Goal: Information Seeking & Learning: Learn about a topic

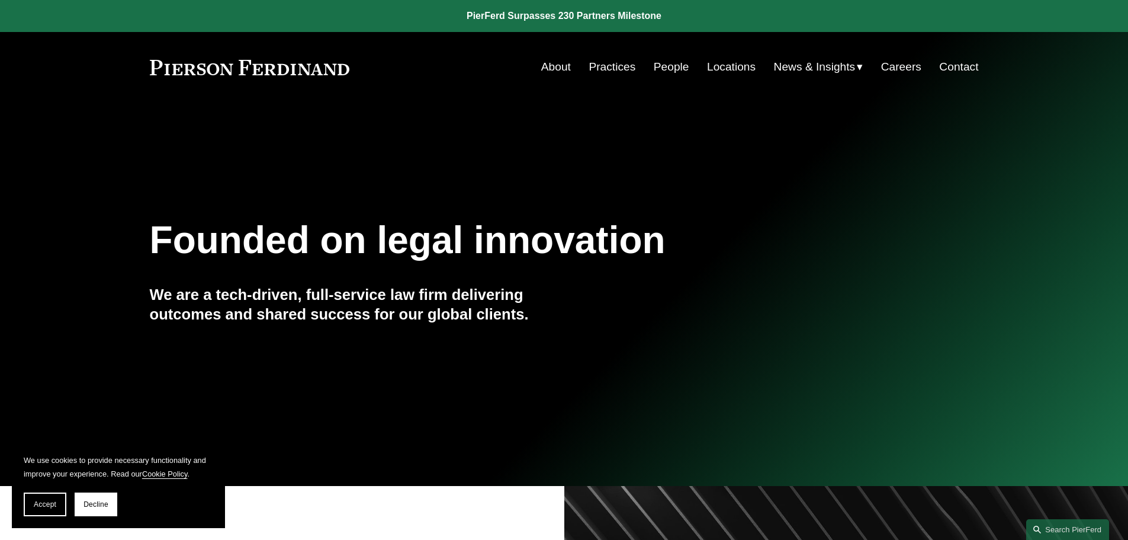
click at [678, 66] on link "People" at bounding box center [672, 67] width 36 height 23
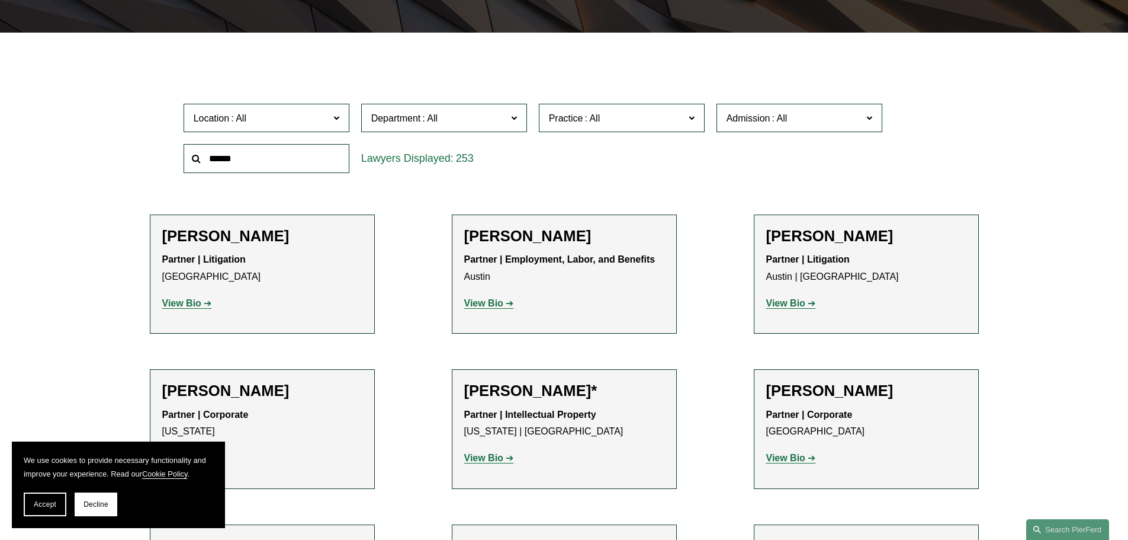
scroll to position [329, 0]
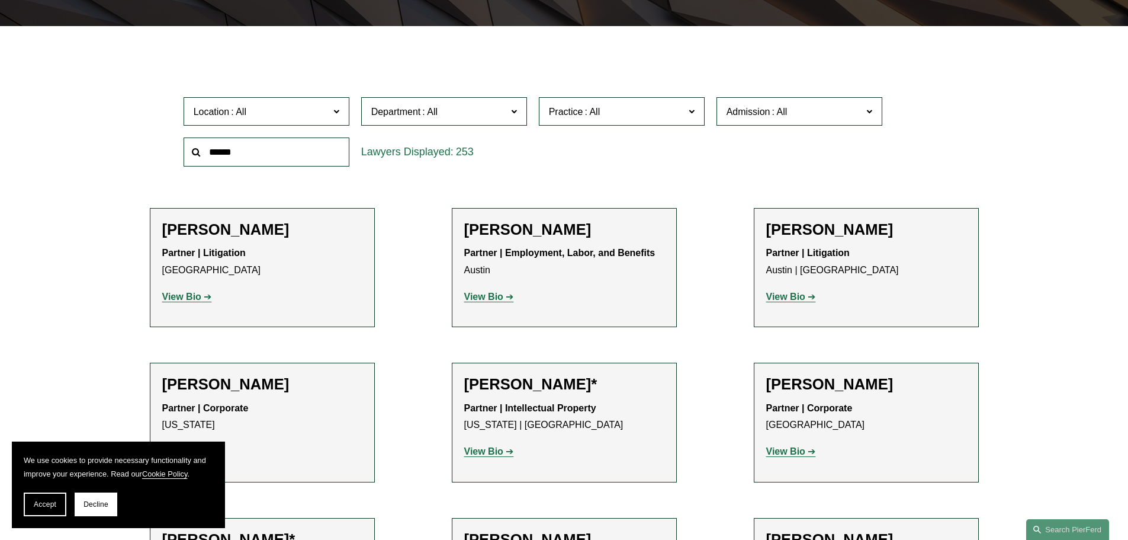
click at [301, 110] on span "Location" at bounding box center [262, 112] width 136 height 16
click at [791, 117] on span "Admission" at bounding box center [795, 112] width 136 height 16
click at [644, 126] on label "Practice" at bounding box center [622, 111] width 166 height 29
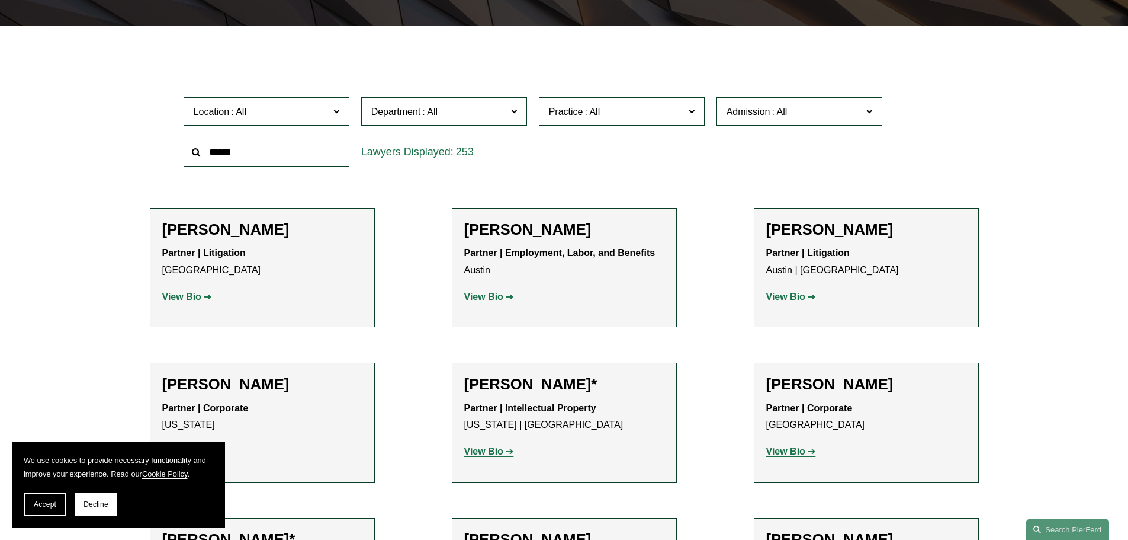
click at [441, 106] on span "Department" at bounding box center [439, 112] width 136 height 16
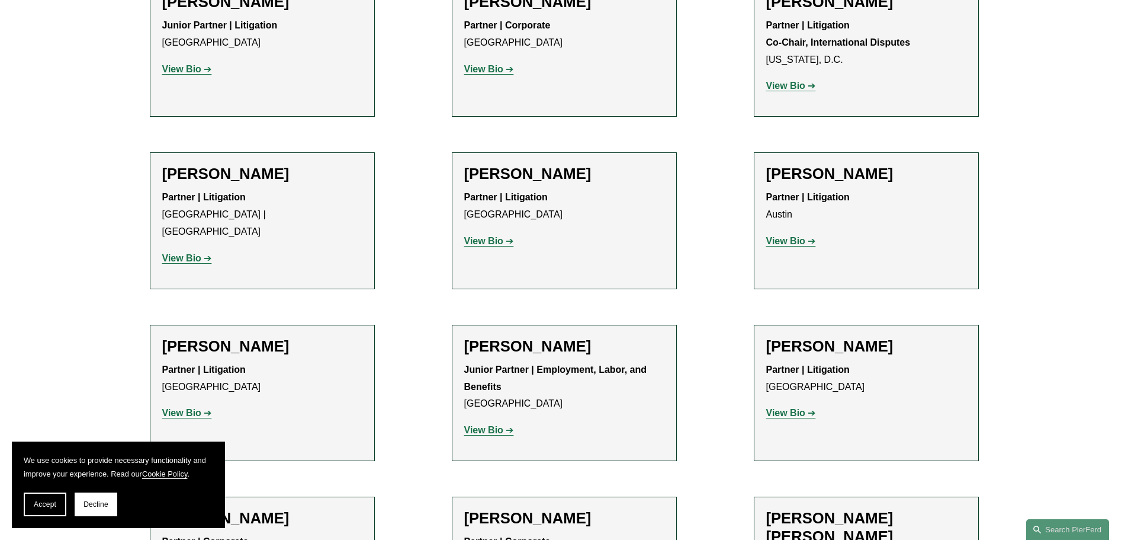
scroll to position [2224, 0]
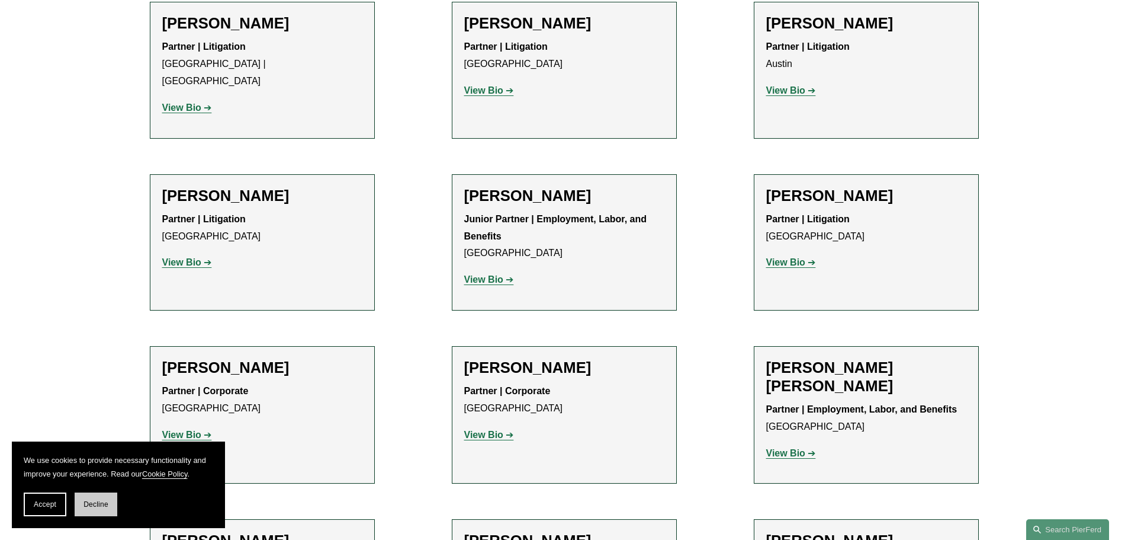
click at [84, 501] on span "Decline" at bounding box center [96, 504] width 25 height 8
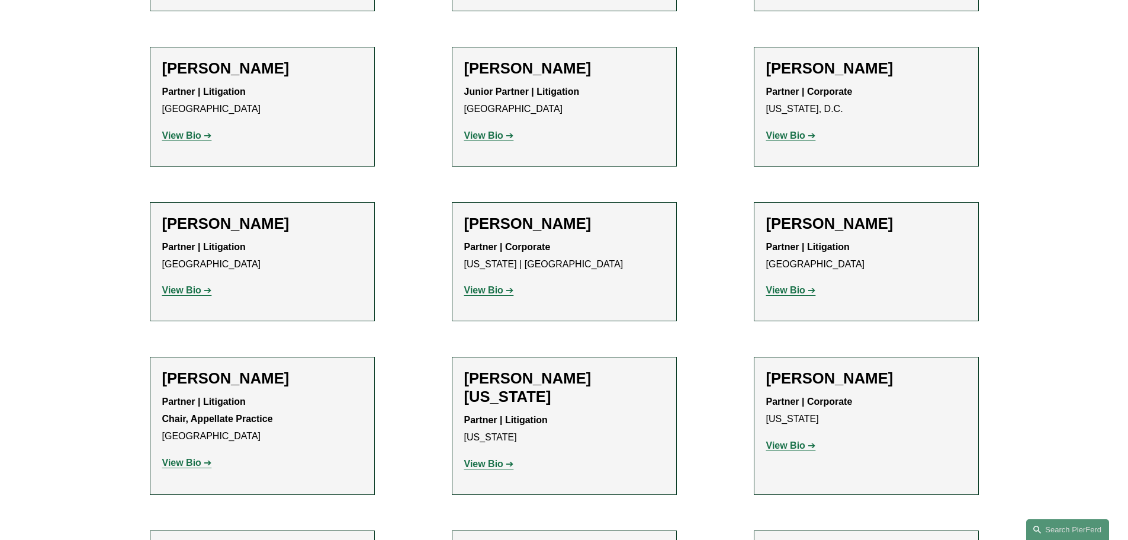
scroll to position [13715, 0]
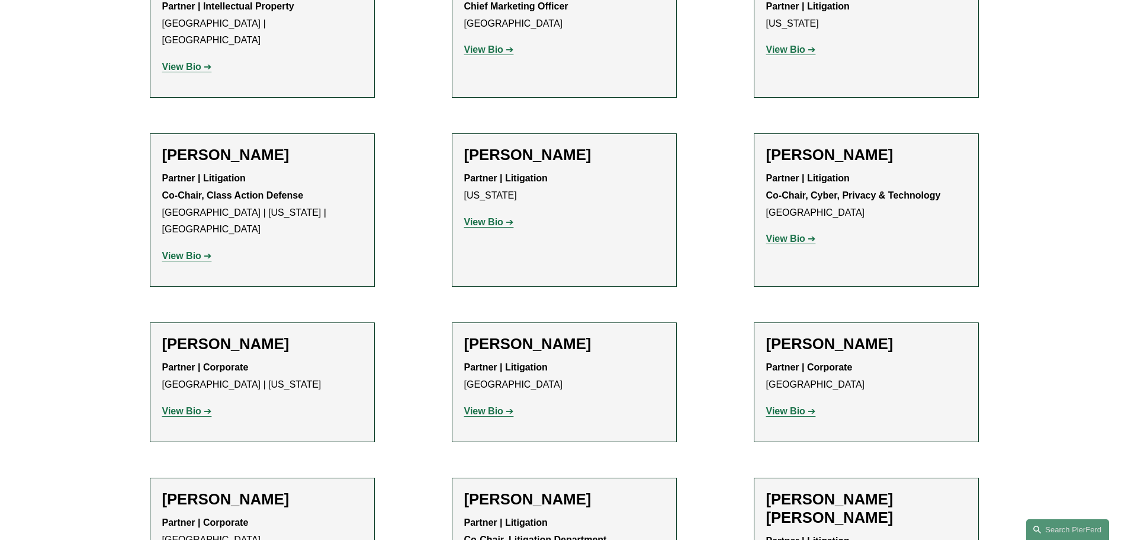
scroll to position [9984, 0]
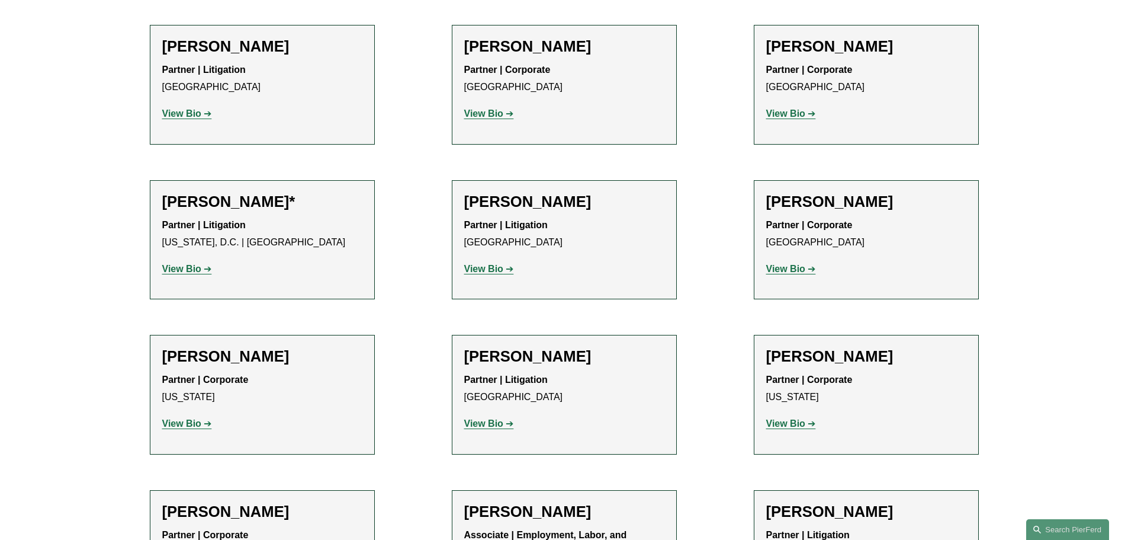
scroll to position [5364, 0]
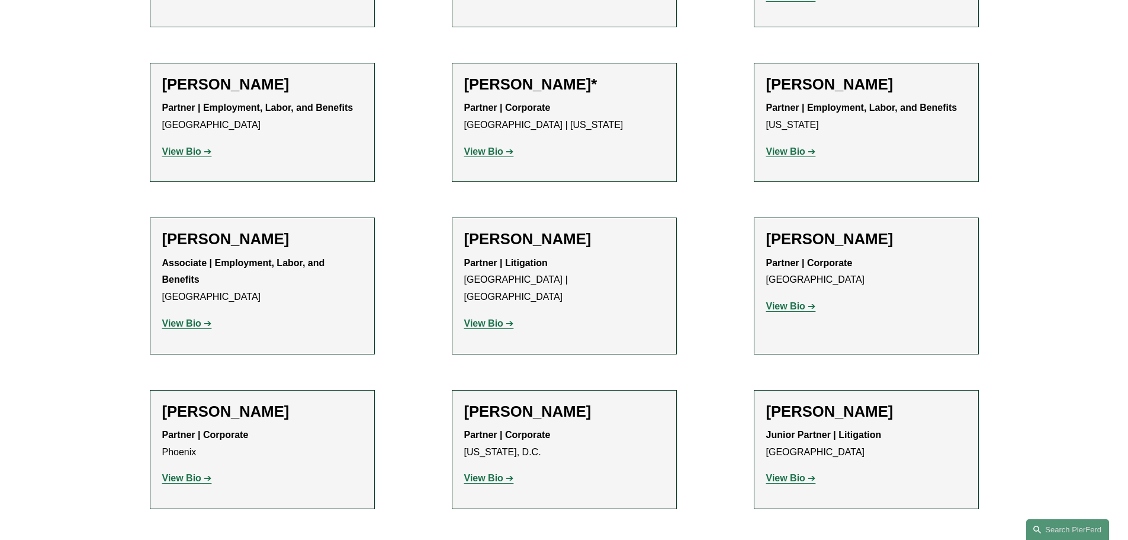
scroll to position [4830, 0]
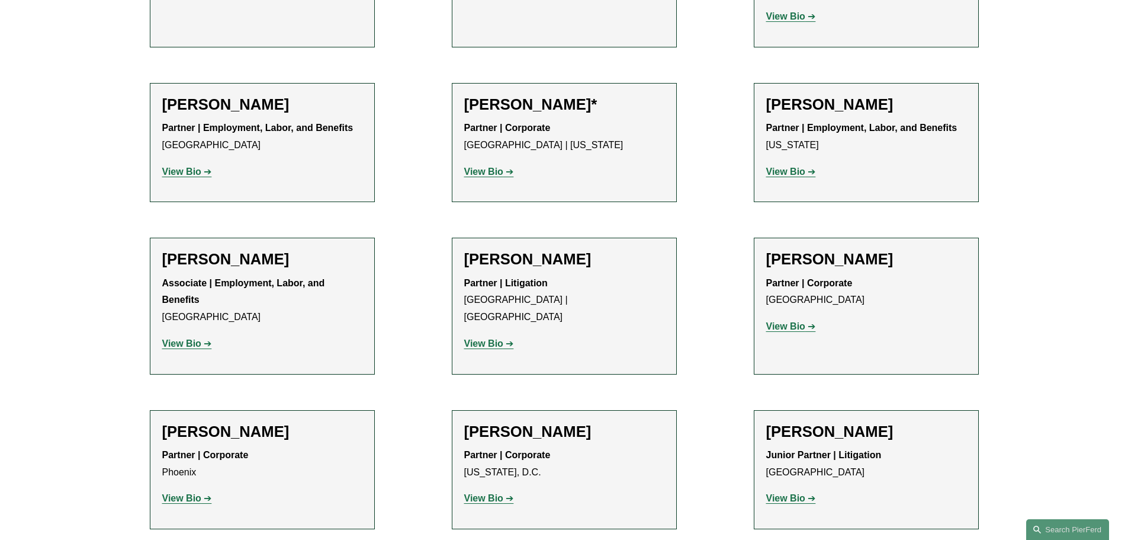
click at [786, 447] on div "Junior Partner | Litigation Philadelphia View Bio Location: Philadelphia; Depar…" at bounding box center [866, 477] width 200 height 60
click at [785, 493] on strong "View Bio" at bounding box center [785, 498] width 39 height 10
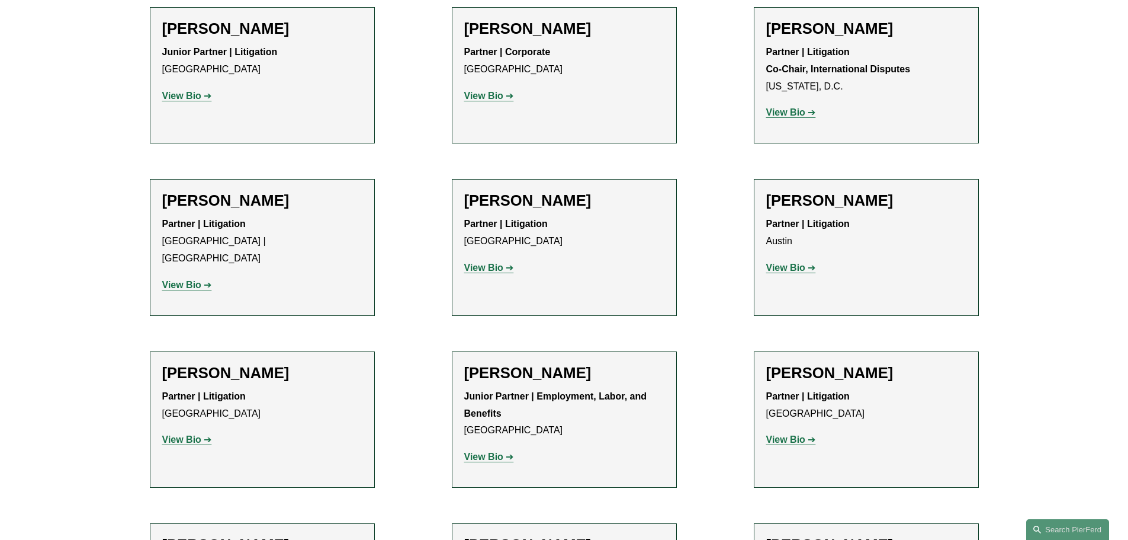
scroll to position [2047, 0]
click at [486, 449] on p "View Bio" at bounding box center [564, 457] width 200 height 17
click at [487, 452] on strong "View Bio" at bounding box center [483, 457] width 39 height 10
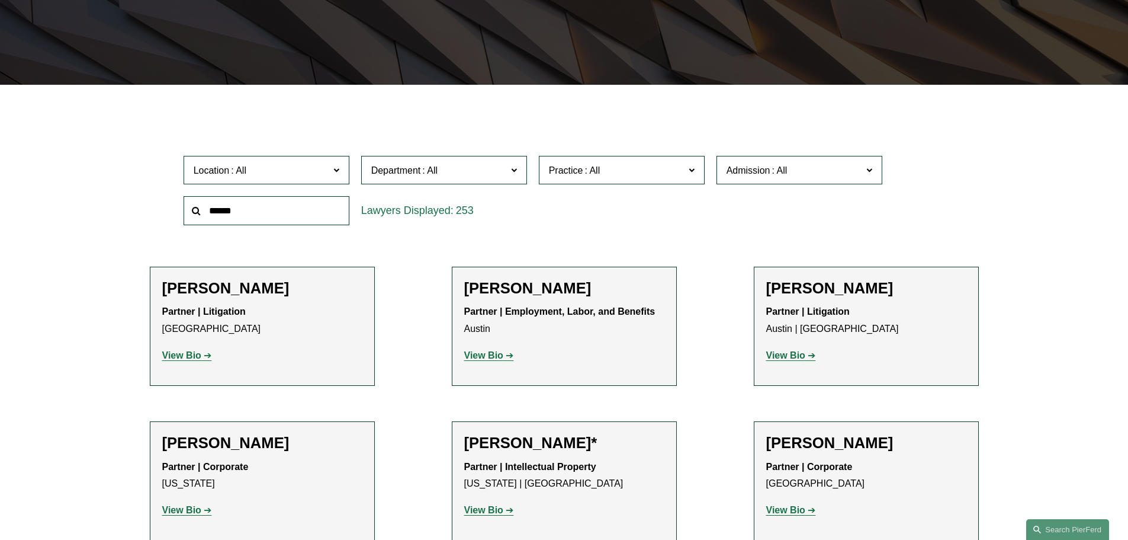
scroll to position [270, 0]
click at [806, 177] on span "Admission" at bounding box center [795, 171] width 136 height 16
click at [631, 157] on label "Practice" at bounding box center [622, 170] width 166 height 29
click at [283, 168] on span "Location" at bounding box center [262, 171] width 136 height 16
click at [400, 177] on span "Department" at bounding box center [439, 171] width 136 height 16
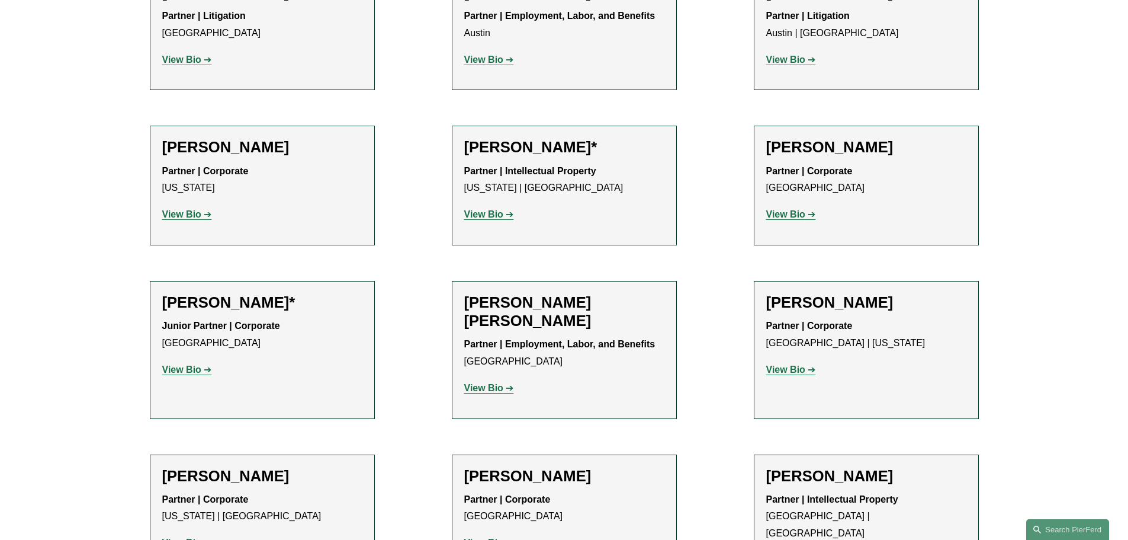
scroll to position [862, 0]
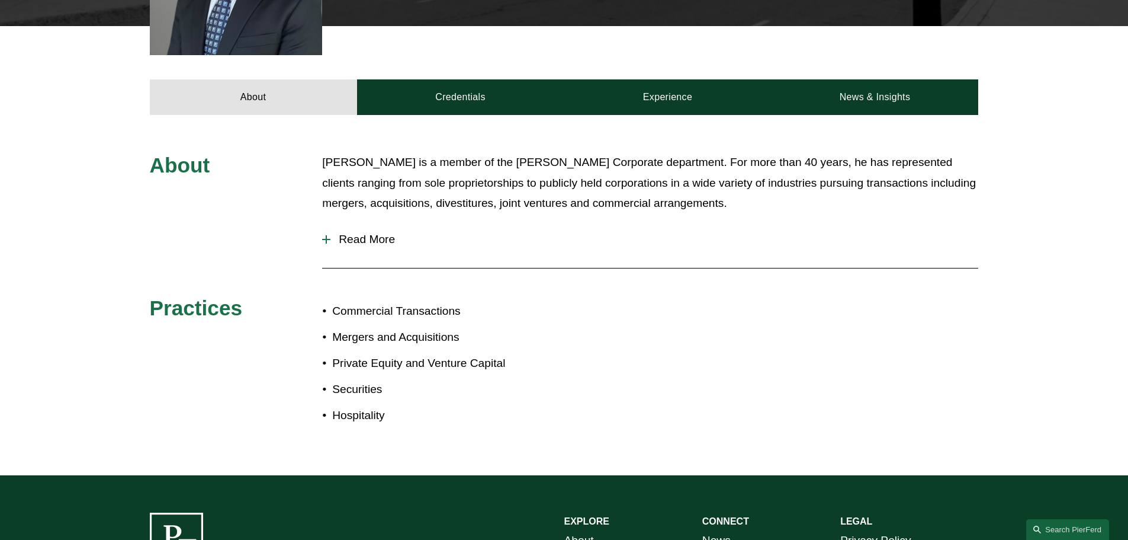
scroll to position [474, 0]
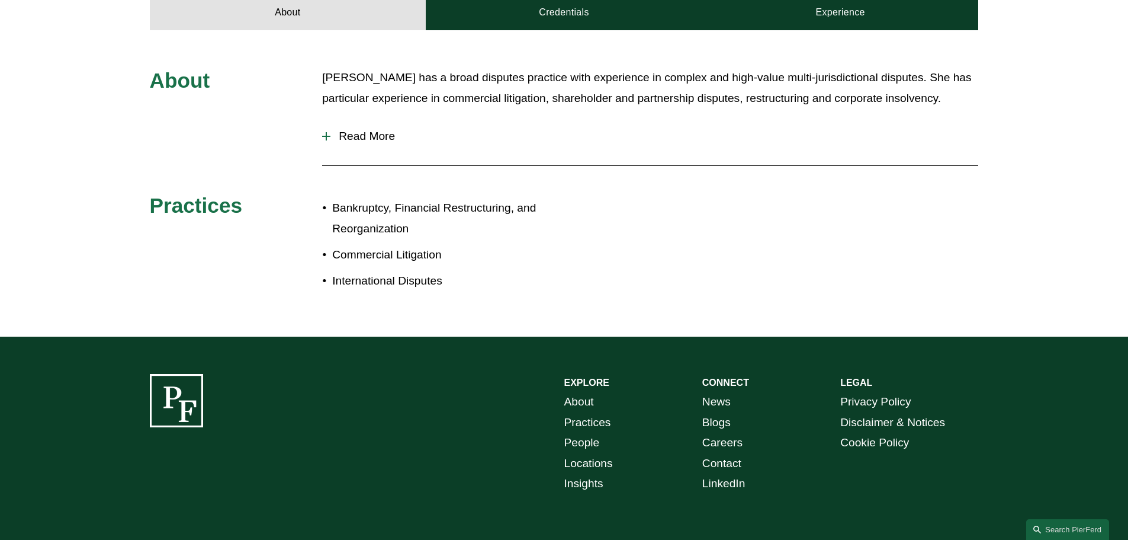
scroll to position [602, 0]
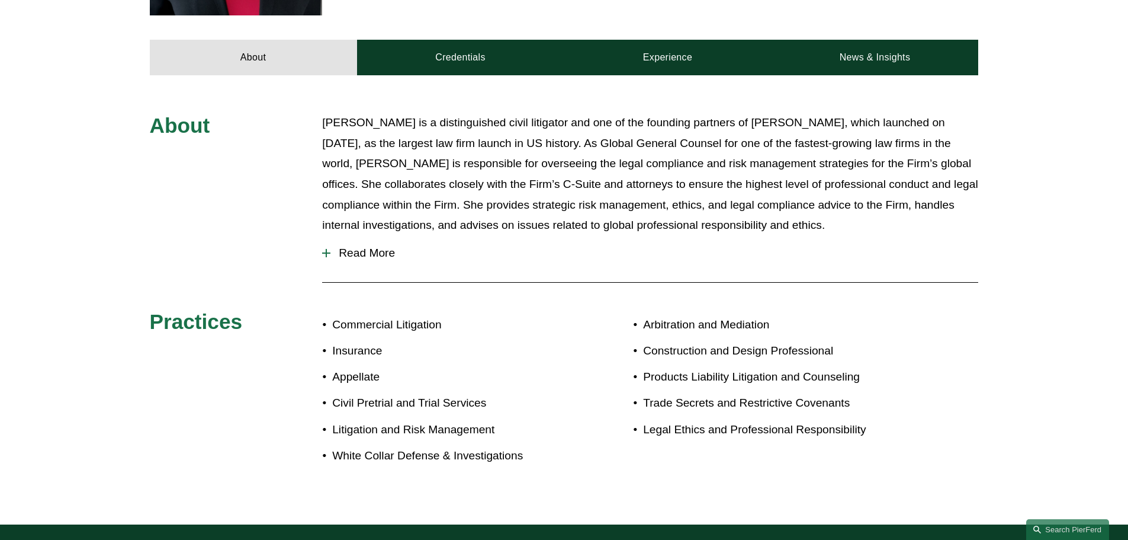
scroll to position [592, 0]
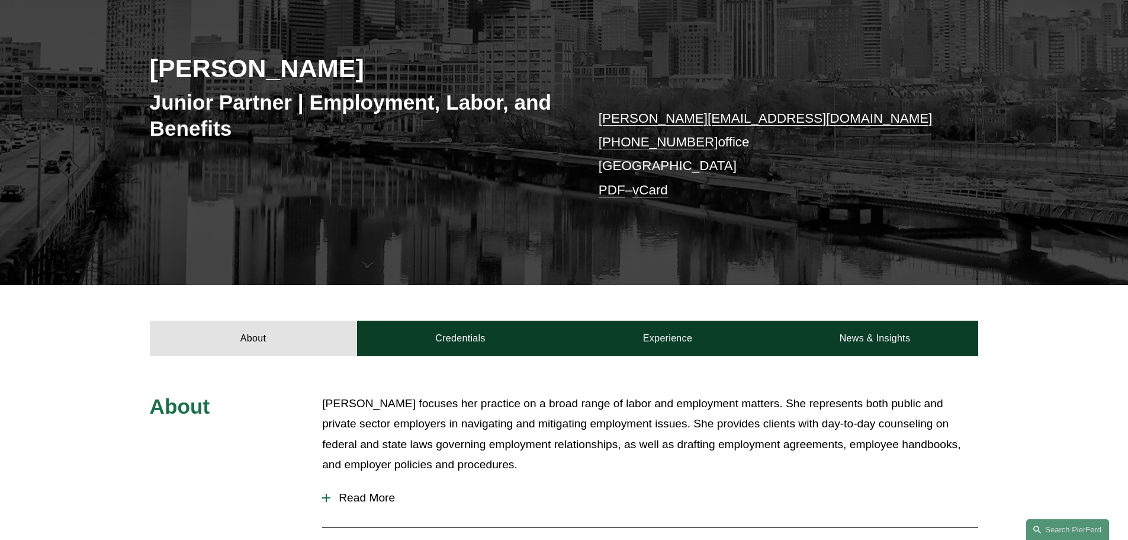
scroll to position [415, 0]
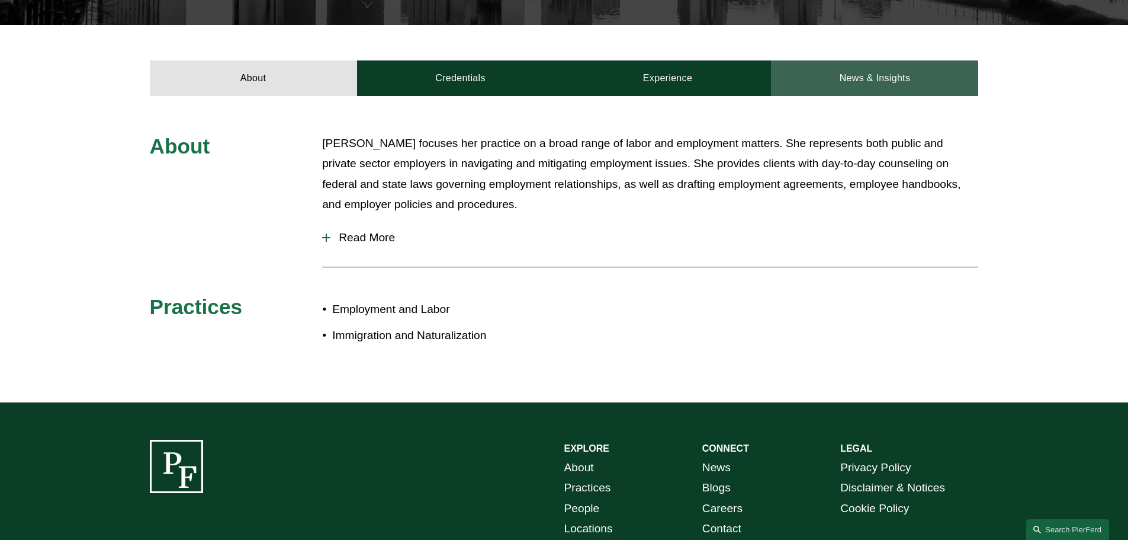
click at [865, 65] on link "News & Insights" at bounding box center [874, 78] width 207 height 36
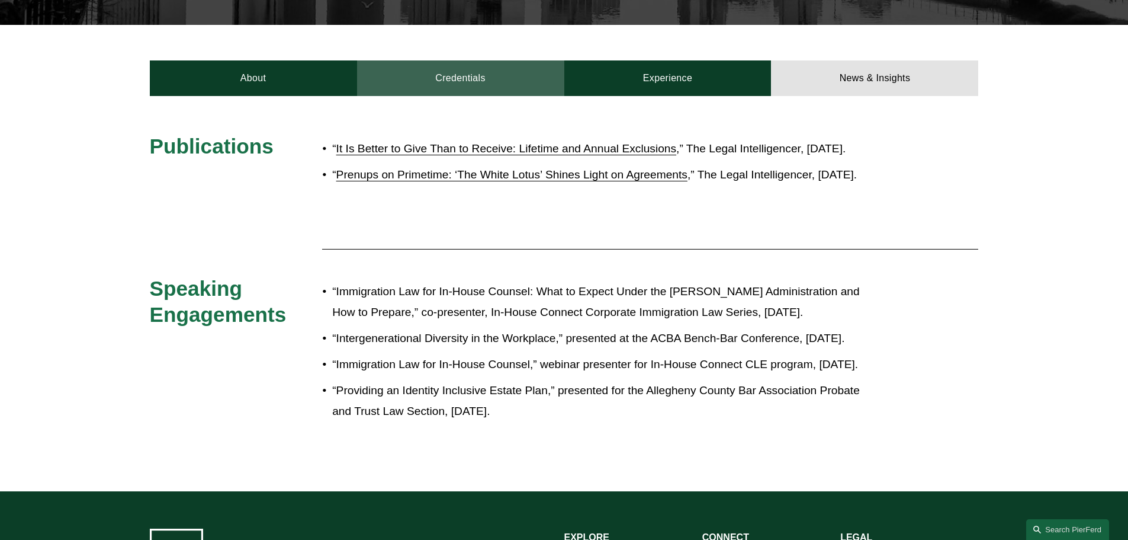
click at [474, 75] on link "Credentials" at bounding box center [460, 78] width 207 height 36
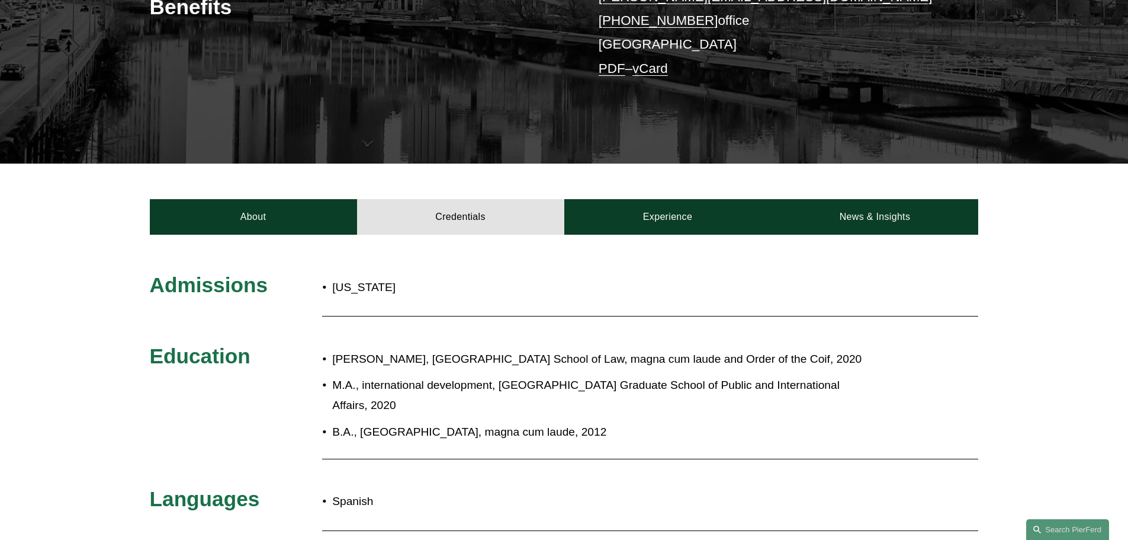
scroll to position [237, 0]
